Goal: Transaction & Acquisition: Book appointment/travel/reservation

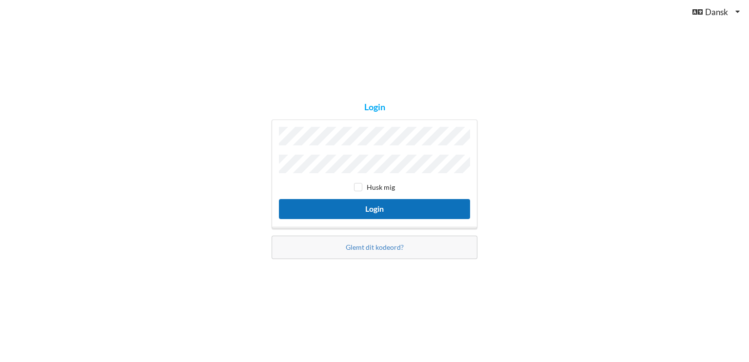
click at [392, 202] on button "Login" at bounding box center [374, 209] width 191 height 20
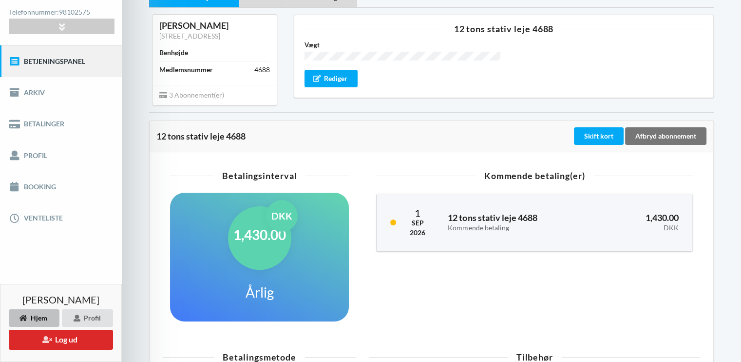
scroll to position [97, 0]
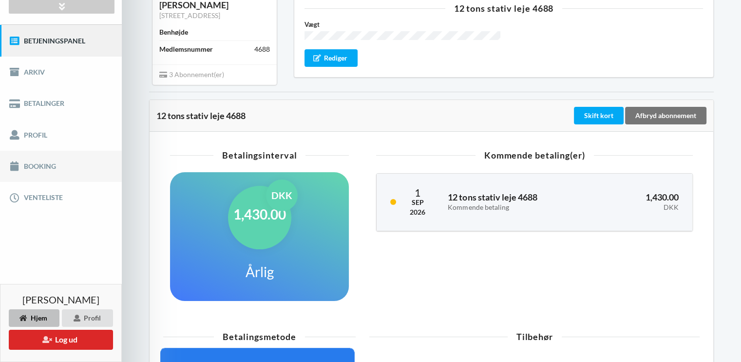
click at [38, 161] on link "Booking" at bounding box center [61, 166] width 122 height 31
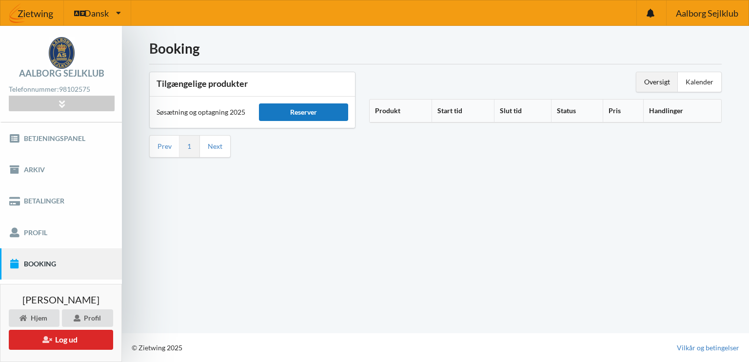
click at [304, 112] on div "Reserver" at bounding box center [303, 112] width 89 height 18
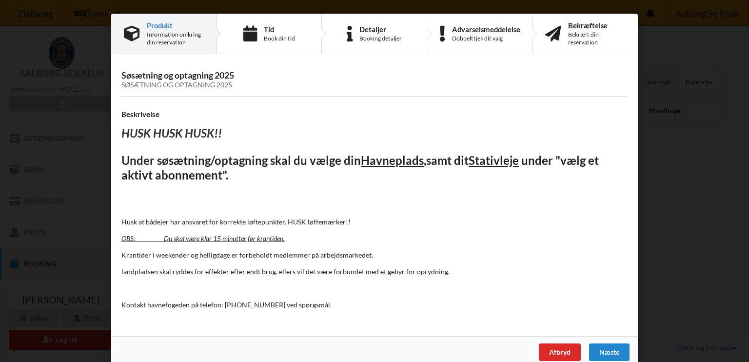
scroll to position [12, 0]
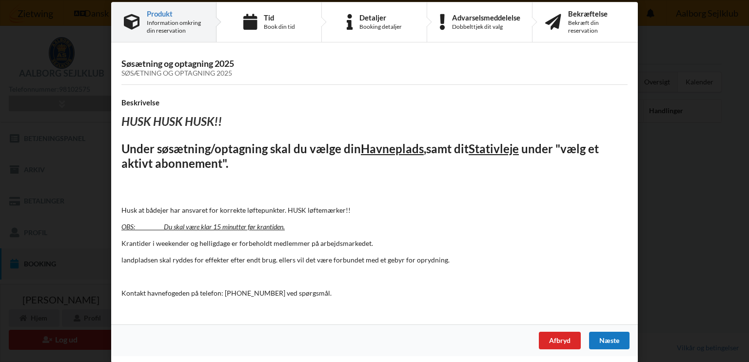
click at [610, 340] on div "Næste" at bounding box center [609, 340] width 40 height 18
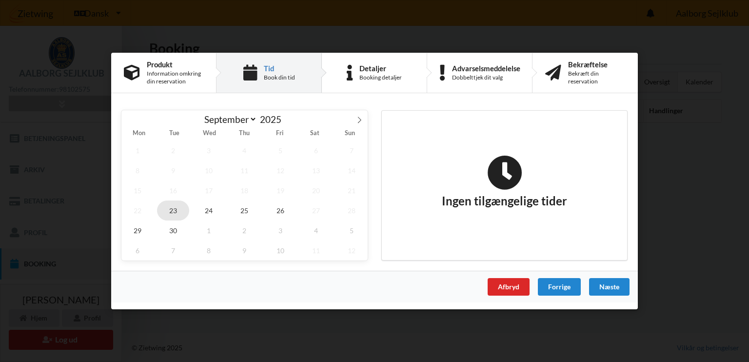
click at [176, 209] on span "23" at bounding box center [173, 210] width 32 height 20
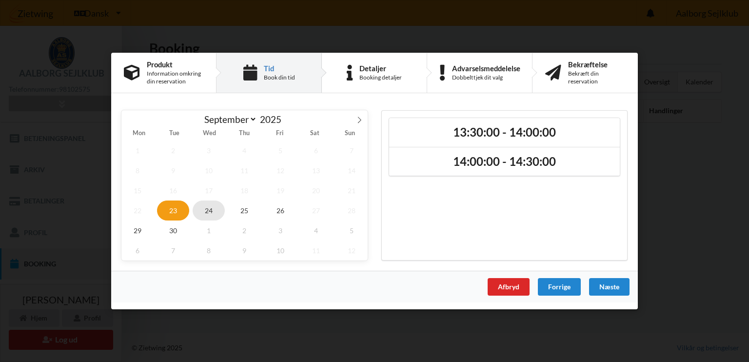
click at [212, 210] on span "24" at bounding box center [209, 210] width 32 height 20
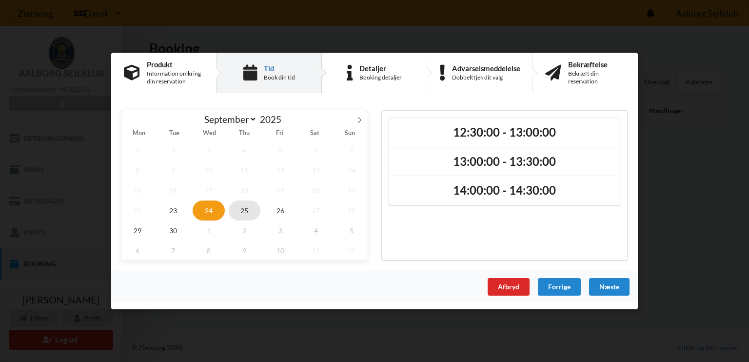
click at [247, 211] on span "25" at bounding box center [245, 210] width 32 height 20
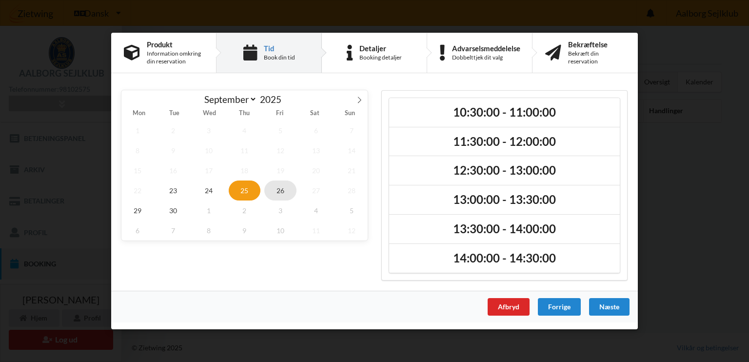
click at [280, 190] on span "26" at bounding box center [280, 190] width 32 height 20
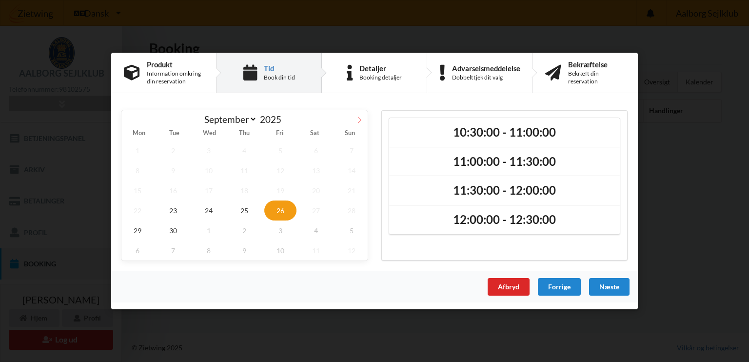
click at [362, 122] on icon at bounding box center [359, 120] width 7 height 7
click at [316, 151] on span "4" at bounding box center [316, 150] width 32 height 20
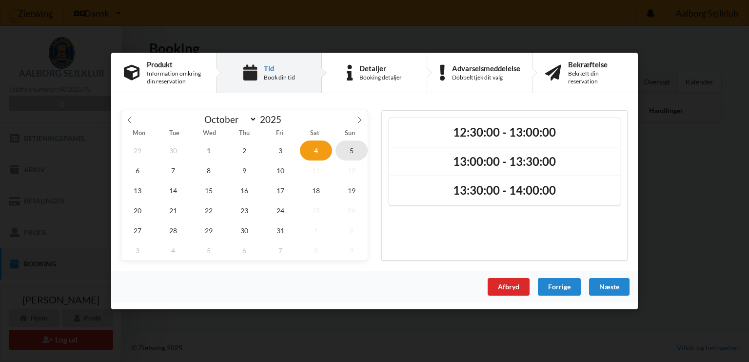
click at [354, 148] on span "5" at bounding box center [351, 150] width 32 height 20
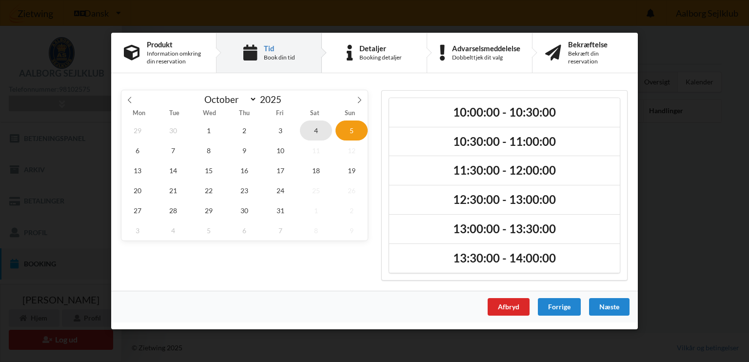
click at [314, 132] on span "4" at bounding box center [316, 130] width 32 height 20
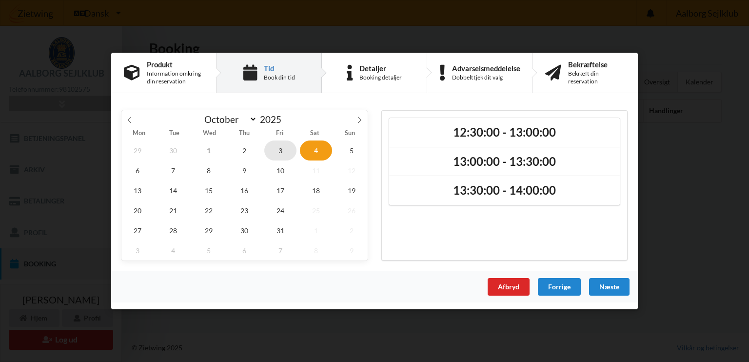
click at [276, 145] on span "3" at bounding box center [280, 150] width 32 height 20
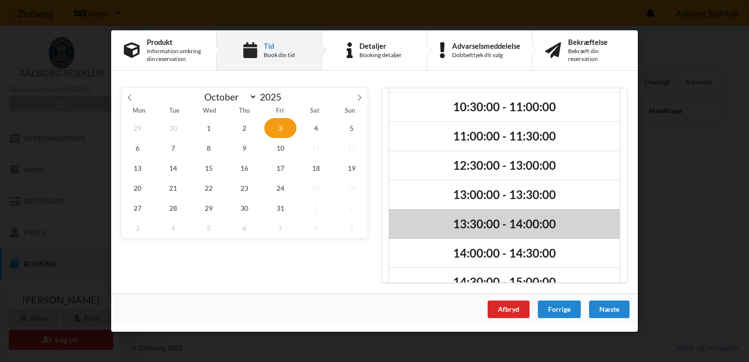
scroll to position [110, 0]
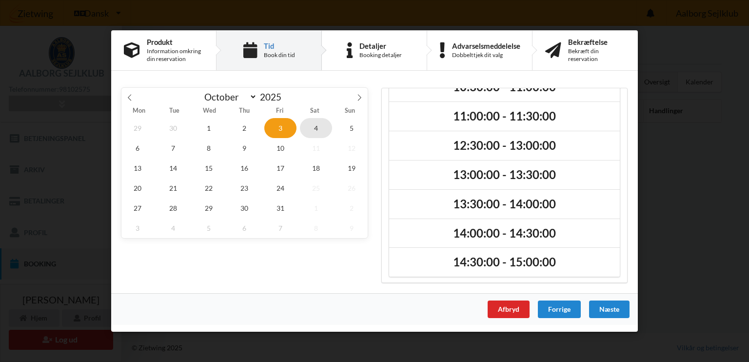
click at [316, 126] on span "4" at bounding box center [316, 128] width 32 height 20
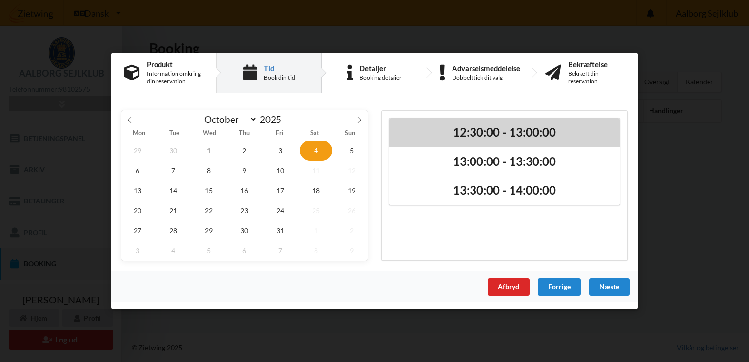
click at [517, 132] on h2 "12:30:00 - 13:00:00" at bounding box center [504, 132] width 217 height 15
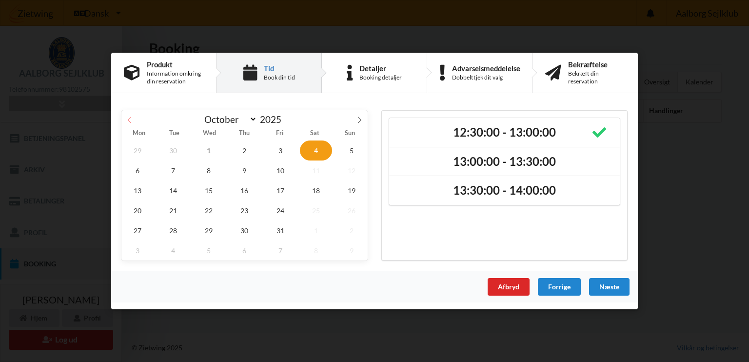
click at [128, 117] on icon at bounding box center [129, 120] width 7 height 7
click at [327, 183] on span "20" at bounding box center [316, 190] width 32 height 20
click at [358, 119] on icon at bounding box center [359, 120] width 7 height 7
click at [337, 232] on span "2" at bounding box center [351, 230] width 32 height 20
click at [278, 174] on span "10" at bounding box center [280, 170] width 32 height 20
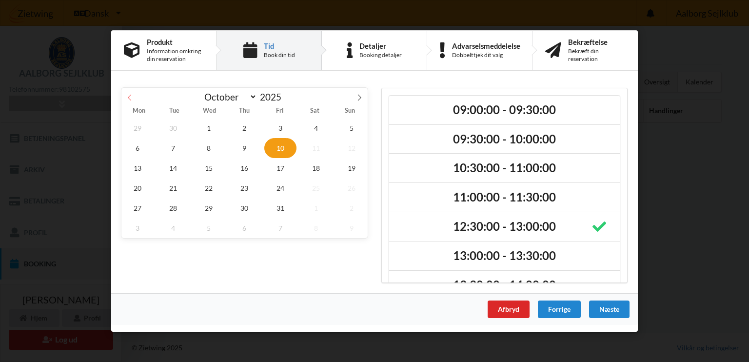
click at [131, 95] on icon at bounding box center [129, 97] width 7 height 7
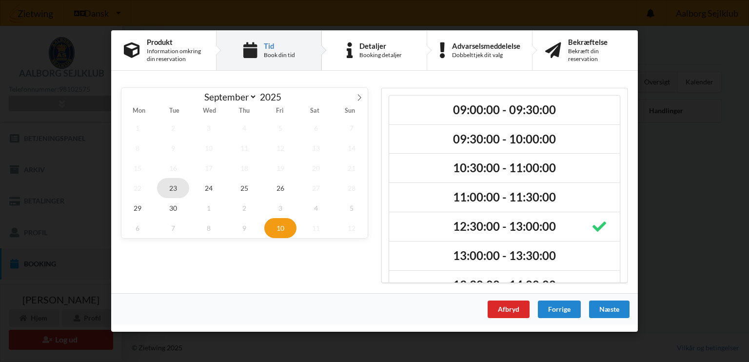
click at [171, 182] on span "23" at bounding box center [173, 188] width 32 height 20
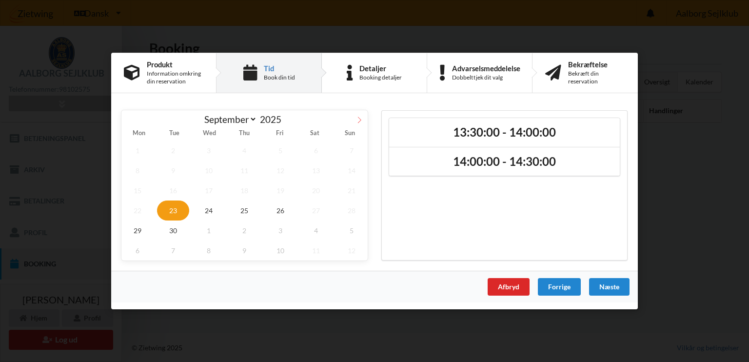
click at [361, 120] on icon at bounding box center [359, 120] width 7 height 7
click at [318, 149] on span "4" at bounding box center [316, 150] width 32 height 20
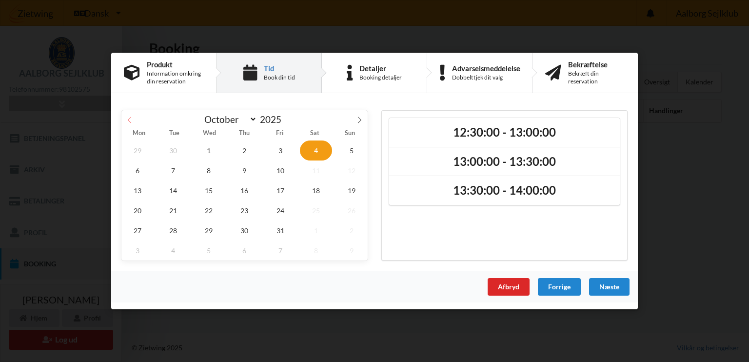
click at [128, 122] on icon at bounding box center [129, 120] width 7 height 7
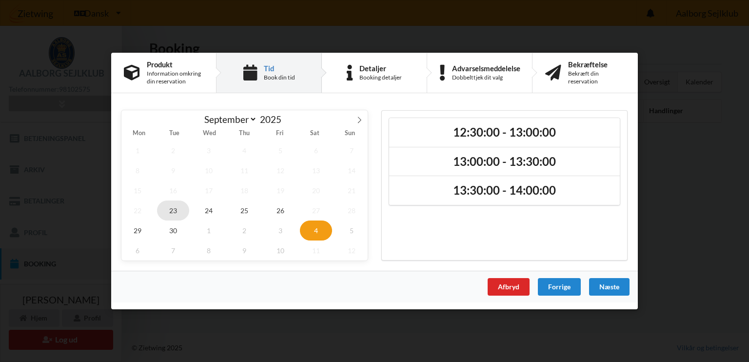
click at [175, 207] on span "23" at bounding box center [173, 210] width 32 height 20
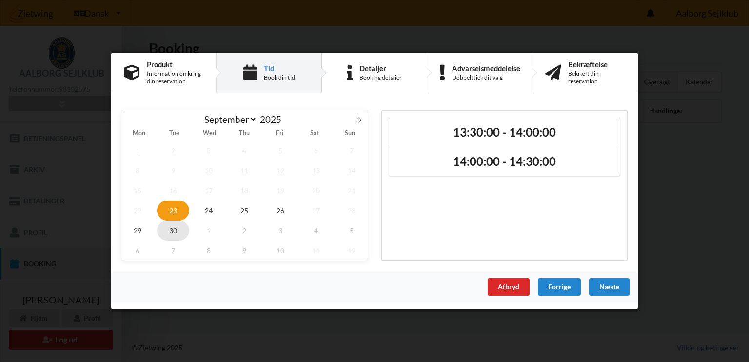
click at [177, 232] on span "30" at bounding box center [173, 230] width 32 height 20
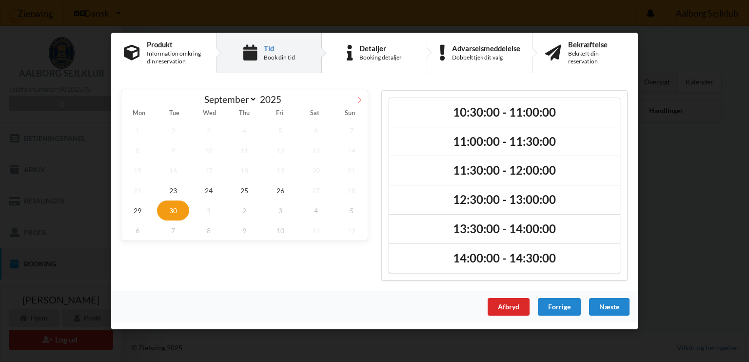
click at [359, 101] on icon at bounding box center [359, 100] width 7 height 7
select select "9"
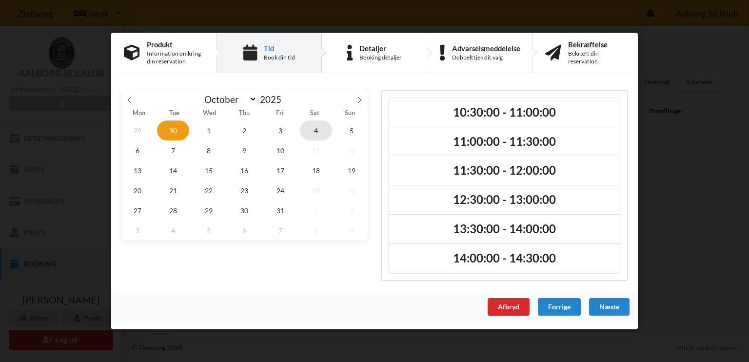
click at [315, 130] on span "4" at bounding box center [316, 130] width 32 height 20
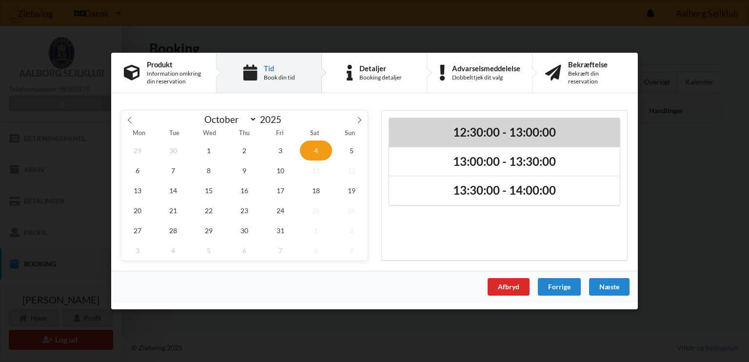
click at [519, 132] on h2 "12:30:00 - 13:00:00" at bounding box center [504, 132] width 217 height 15
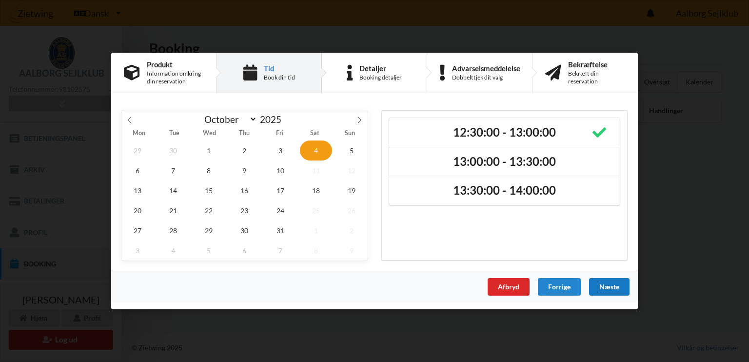
click at [612, 285] on div "Næste" at bounding box center [609, 287] width 40 height 18
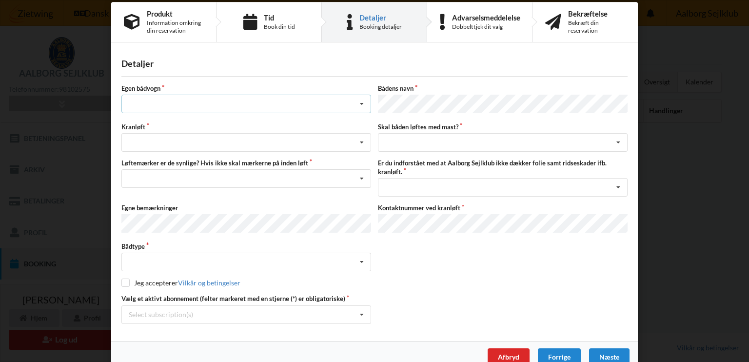
click at [361, 102] on icon at bounding box center [361, 104] width 15 height 18
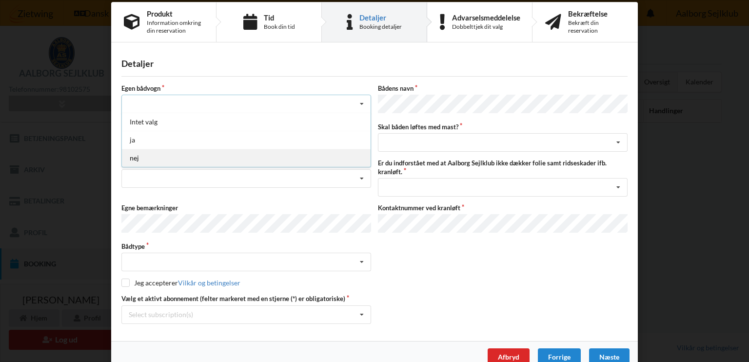
click at [135, 156] on div "nej" at bounding box center [246, 158] width 249 height 18
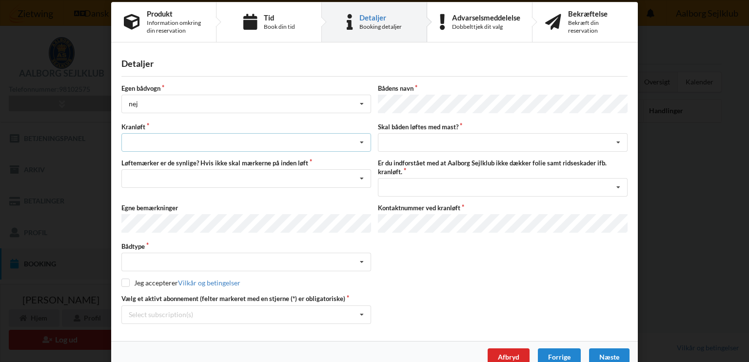
click at [360, 139] on icon at bounding box center [361, 143] width 15 height 18
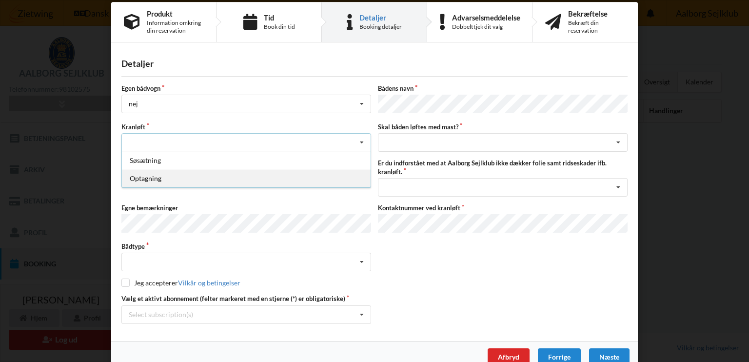
click at [142, 174] on div "Optagning" at bounding box center [246, 178] width 249 height 18
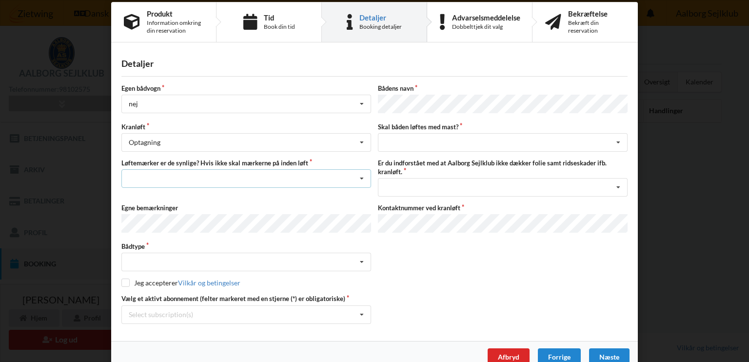
click at [358, 173] on icon at bounding box center [361, 179] width 15 height 18
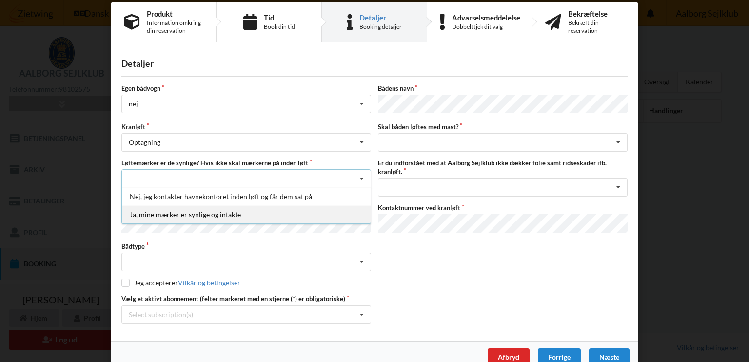
click at [192, 210] on div "Ja, mine mærker er synlige og intakte" at bounding box center [246, 214] width 249 height 18
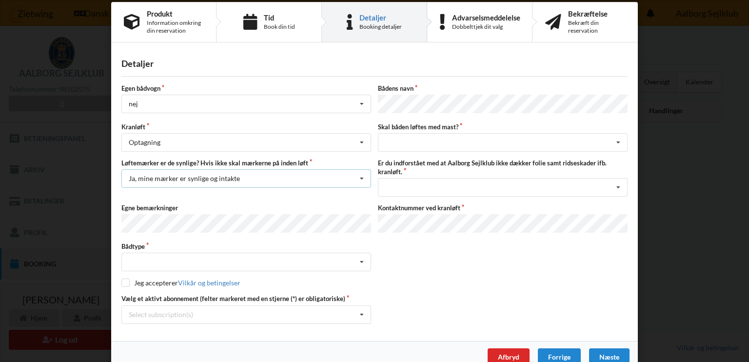
click at [356, 173] on icon at bounding box center [361, 179] width 15 height 18
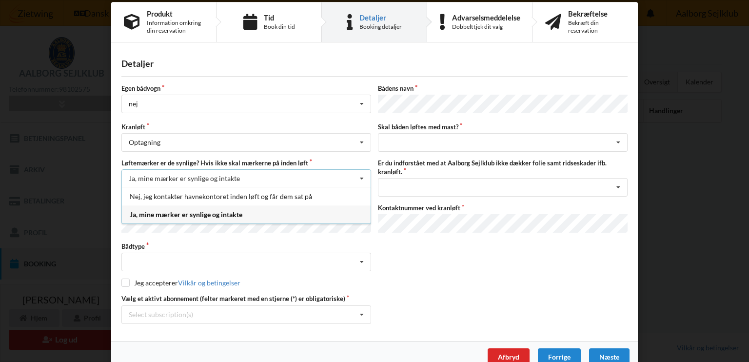
click at [160, 209] on div "Ja, mine mærker er synlige og intakte" at bounding box center [246, 214] width 249 height 18
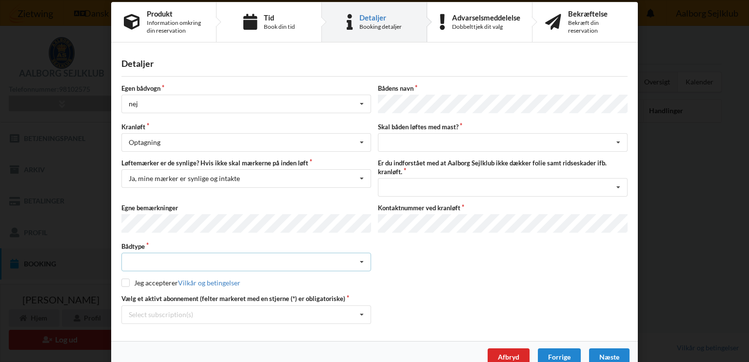
click at [322, 259] on div "Intet valgt Sejlbåd Motorbåd Motorsejler Jolle Andet" at bounding box center [246, 262] width 250 height 19
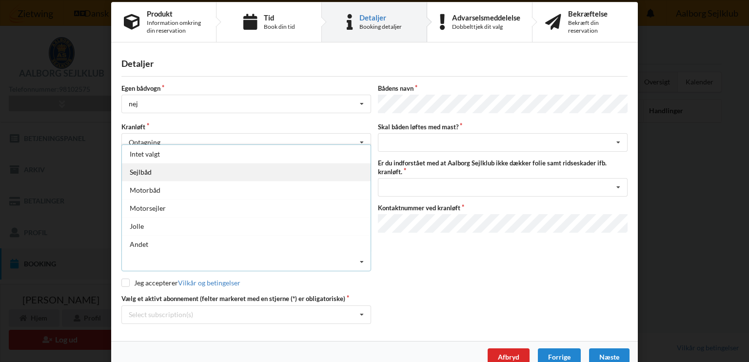
click at [134, 166] on div "Sejlbåd" at bounding box center [246, 172] width 249 height 18
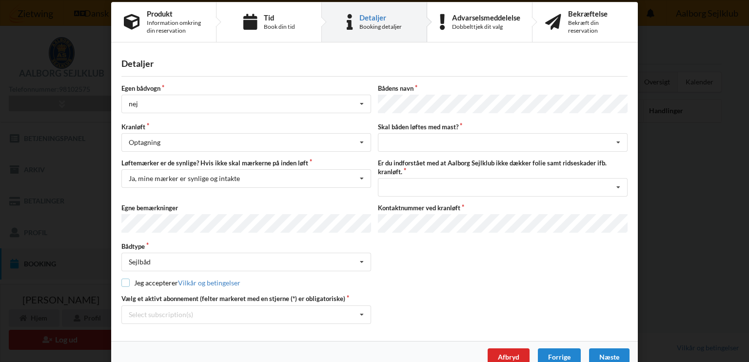
click at [125, 278] on input "checkbox" at bounding box center [125, 282] width 8 height 8
checkbox input "true"
click at [520, 185] on div "Jeg har tæpper med og tager selv ansvaret for eventuelle folie samt ridseskader…" at bounding box center [503, 187] width 250 height 19
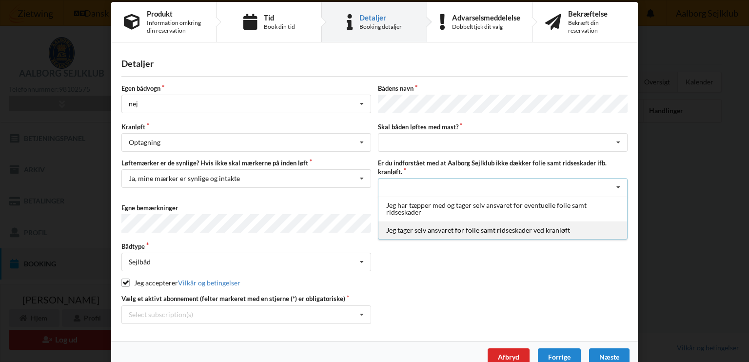
click at [440, 226] on div "Jeg tager selv ansvaret for folie samt ridseskader ved kranløft" at bounding box center [502, 230] width 249 height 18
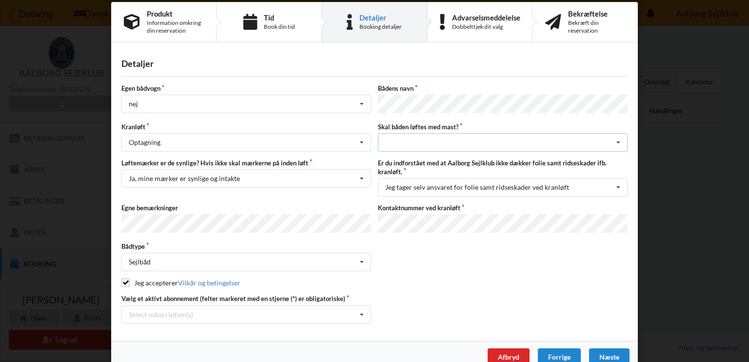
click at [469, 139] on div "intet valg ja nej" at bounding box center [503, 142] width 250 height 19
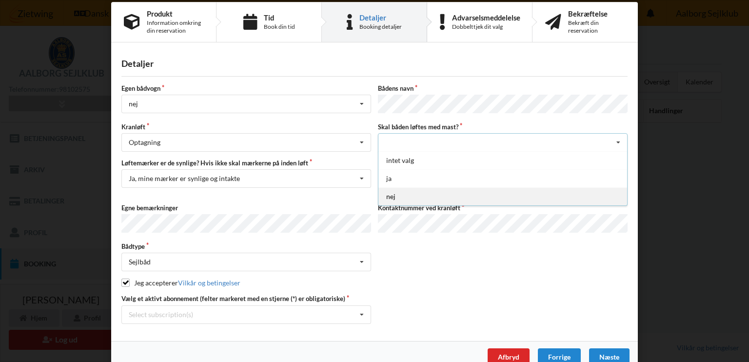
click at [392, 194] on div "nej" at bounding box center [502, 196] width 249 height 18
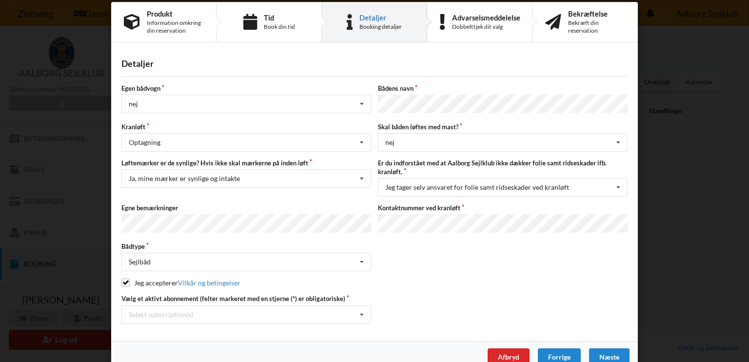
click at [397, 258] on div "Bådtype Sejlbåd Intet valgt Sejlbåd Motorbåd Motorsejler Jolle Andet" at bounding box center [374, 256] width 513 height 29
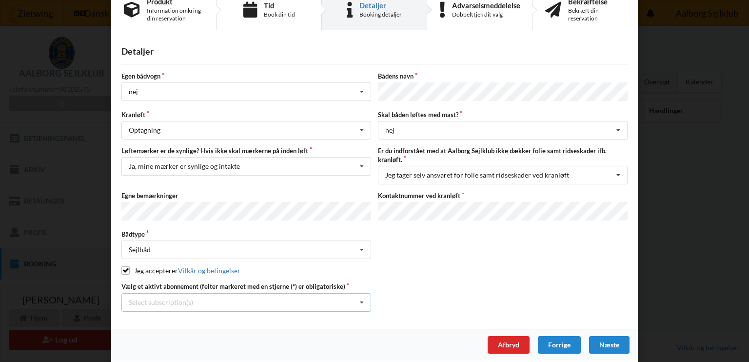
click at [354, 296] on icon at bounding box center [361, 302] width 15 height 18
click at [179, 315] on div "12 tons stativ leje 4688" at bounding box center [246, 320] width 249 height 18
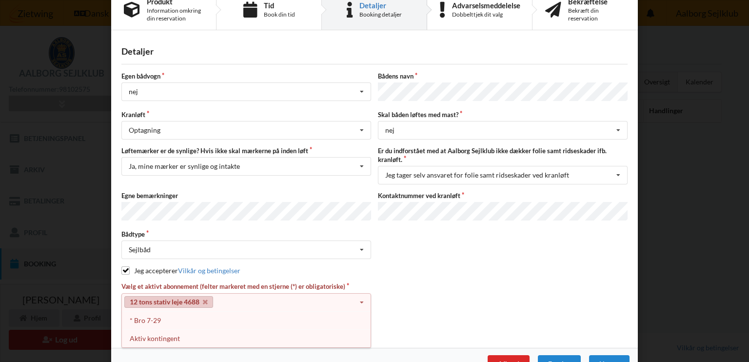
click at [355, 296] on icon at bounding box center [361, 302] width 15 height 18
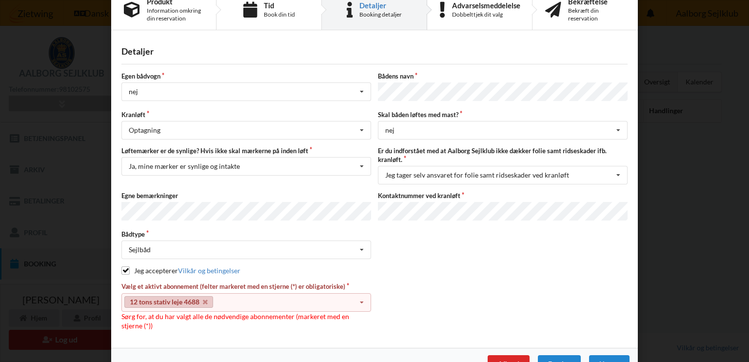
drag, startPoint x: 354, startPoint y: 298, endPoint x: 328, endPoint y: 301, distance: 26.0
click at [354, 298] on icon at bounding box center [361, 302] width 15 height 18
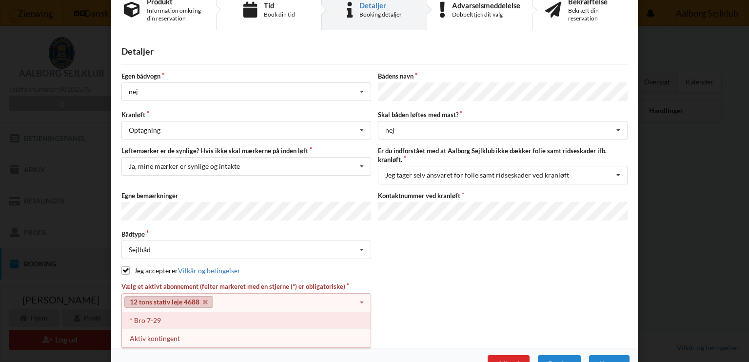
click at [149, 315] on div "* Bro 7-29" at bounding box center [246, 320] width 249 height 18
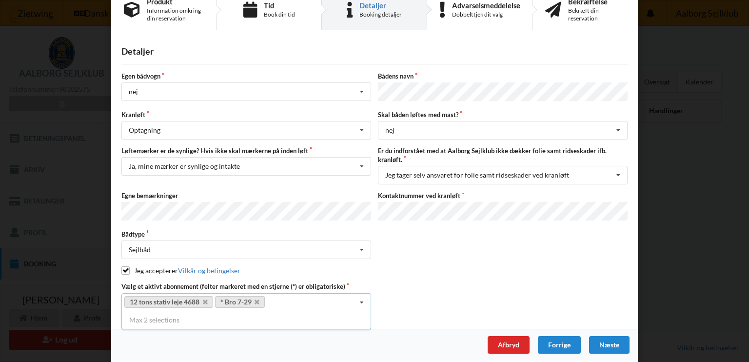
click at [359, 294] on icon at bounding box center [361, 302] width 15 height 18
click at [358, 296] on icon at bounding box center [361, 302] width 15 height 18
click at [440, 302] on div "Vælg et aktivt abonnement (felter markeret med en stjerne (*) er obligatoriske)…" at bounding box center [374, 296] width 513 height 29
click at [602, 337] on div "Næste" at bounding box center [609, 345] width 40 height 18
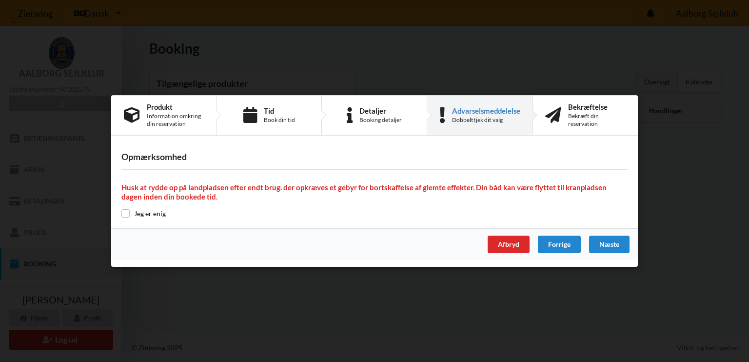
click at [128, 214] on input "checkbox" at bounding box center [125, 213] width 8 height 8
checkbox input "true"
click at [611, 245] on div "Næste" at bounding box center [609, 244] width 40 height 18
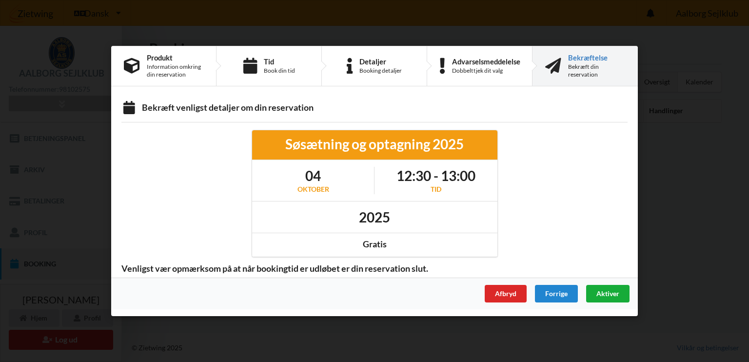
click at [608, 292] on span "Aktiver" at bounding box center [607, 293] width 23 height 8
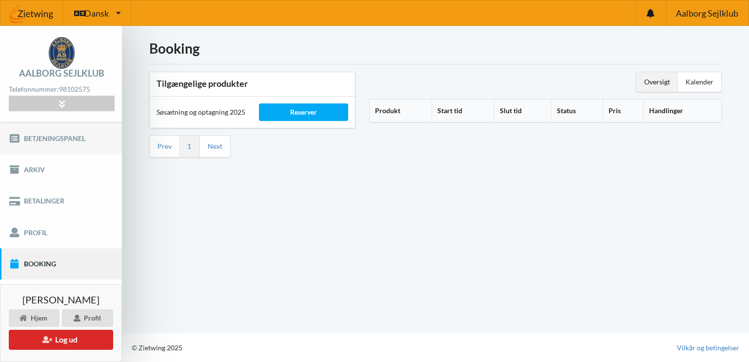
click at [36, 136] on link "Betjeningspanel" at bounding box center [61, 137] width 122 height 31
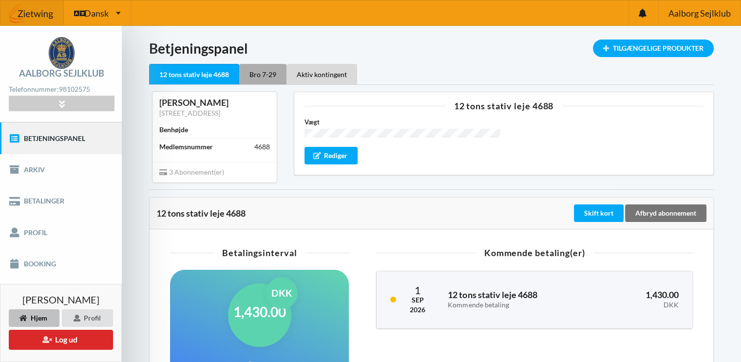
click at [261, 77] on div "Bro 7-29" at bounding box center [262, 74] width 47 height 20
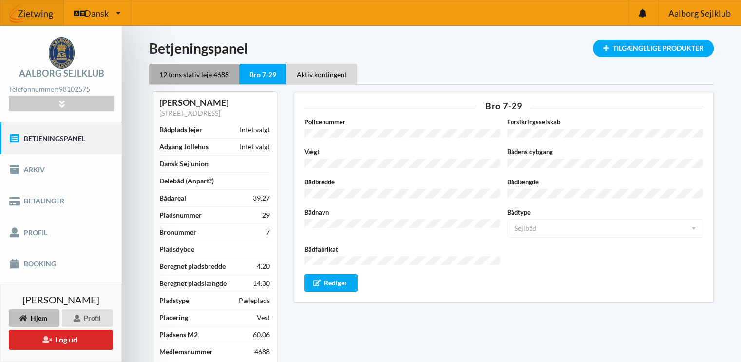
click at [191, 70] on div "12 tons stativ leje 4688" at bounding box center [194, 74] width 90 height 20
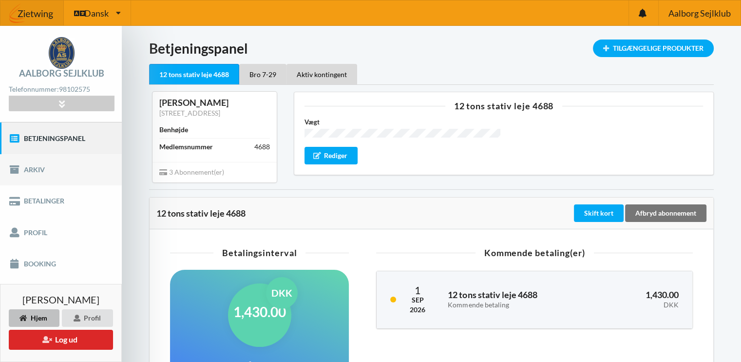
click at [38, 170] on link "Arkiv" at bounding box center [61, 169] width 122 height 31
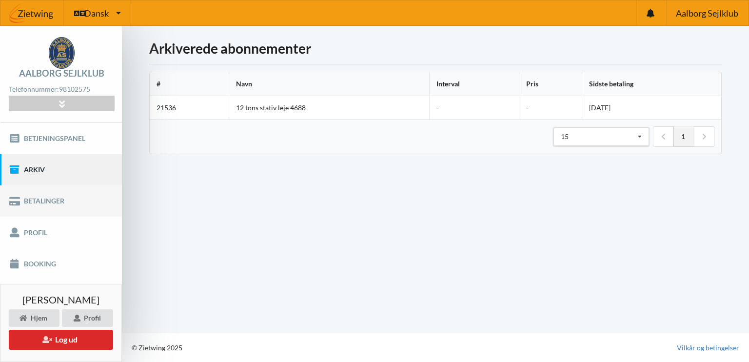
click at [55, 202] on link "Betalinger" at bounding box center [61, 200] width 122 height 31
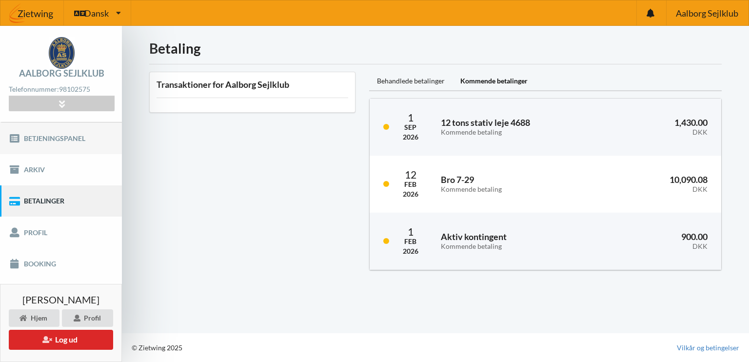
click at [58, 137] on link "Betjeningspanel" at bounding box center [61, 137] width 122 height 31
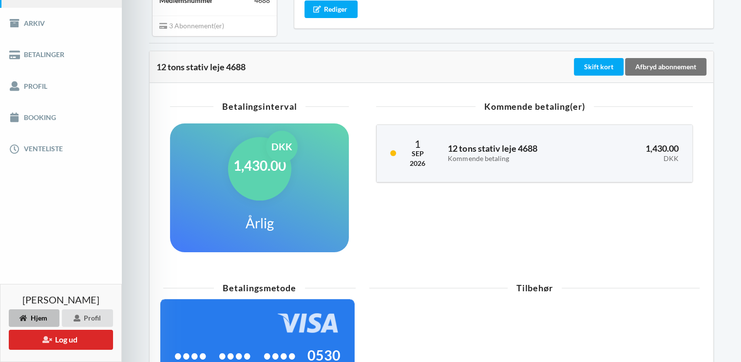
scroll to position [146, 0]
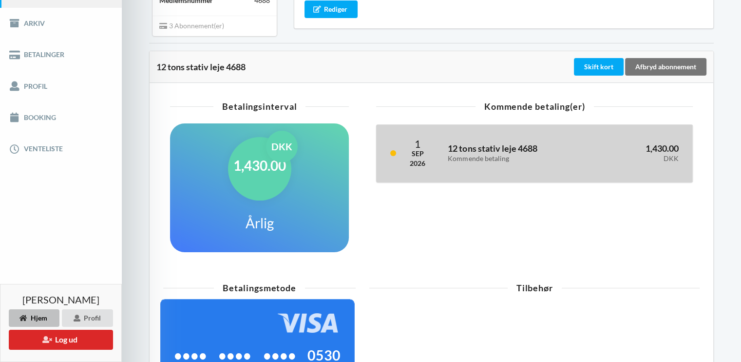
click at [477, 149] on h3 "12 tons stativ leje 4688 Kommende betaling" at bounding box center [516, 152] width 136 height 19
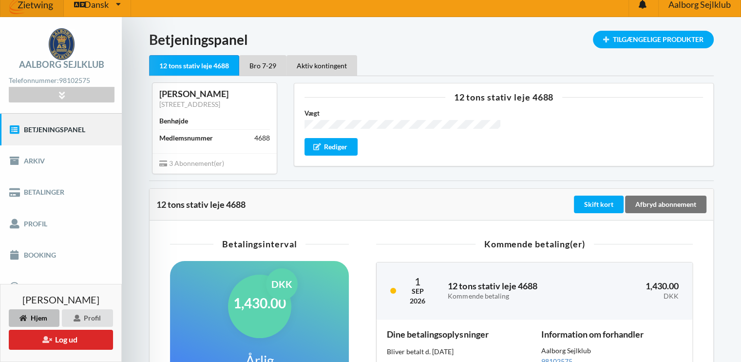
scroll to position [0, 0]
